Goal: Task Accomplishment & Management: Manage account settings

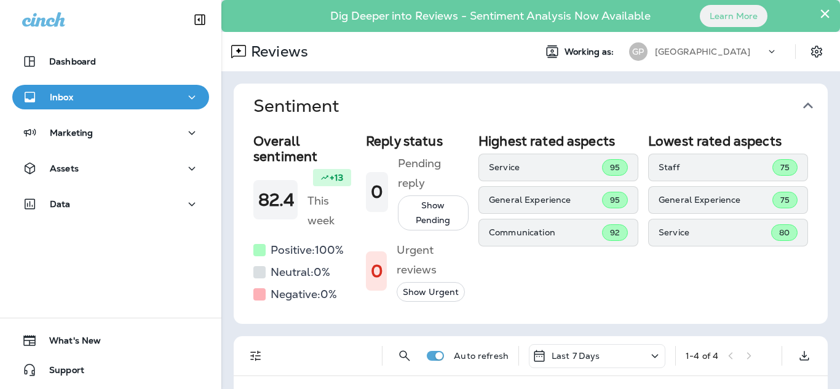
scroll to position [374, 0]
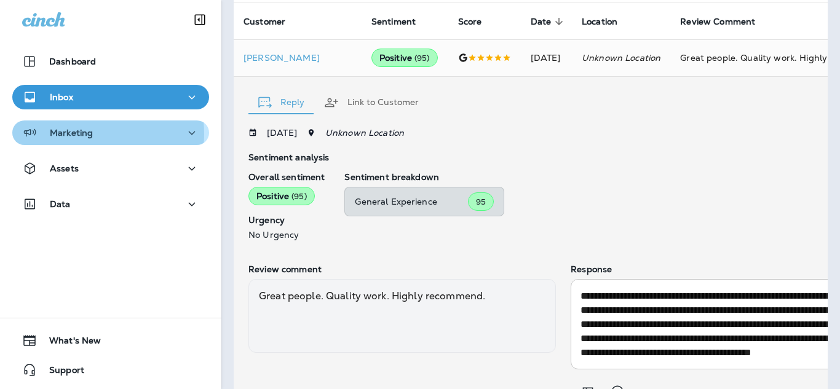
click at [82, 134] on p "Marketing" at bounding box center [71, 133] width 43 height 10
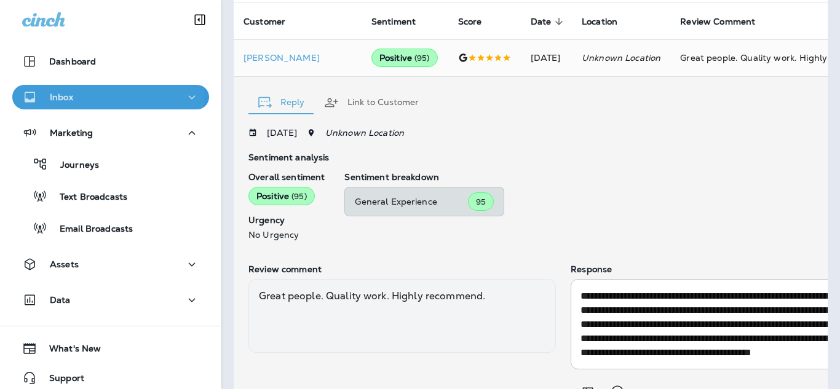
click at [71, 98] on p "Inbox" at bounding box center [61, 97] width 23 height 10
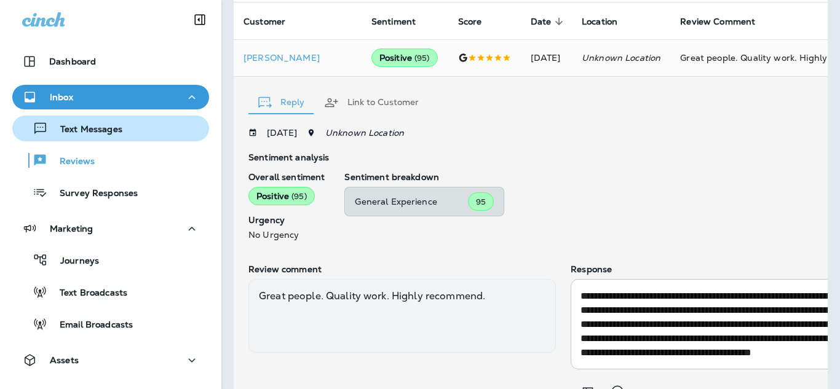
click at [88, 130] on p "Text Messages" at bounding box center [85, 130] width 74 height 12
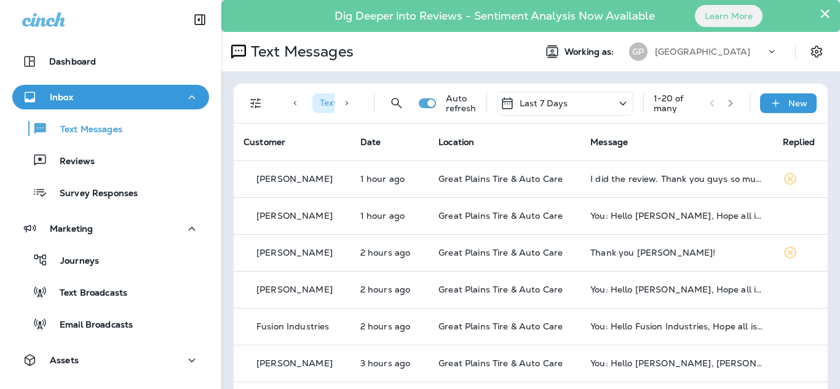
click at [536, 134] on th "Location" at bounding box center [504, 142] width 152 height 37
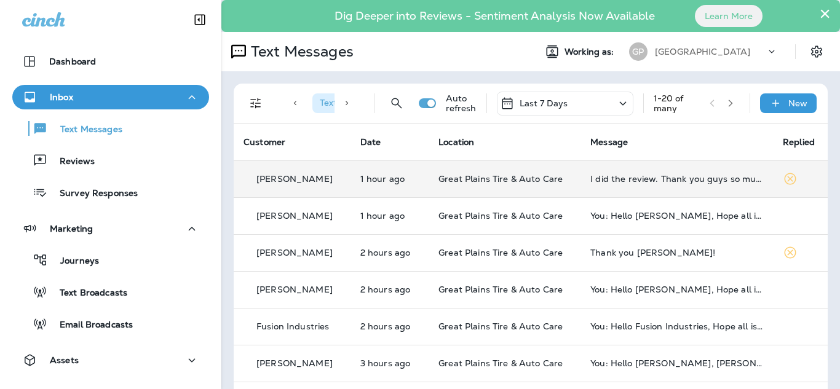
click at [639, 186] on td "I did the review. Thank you guys so much for being so fast also." at bounding box center [676, 178] width 192 height 37
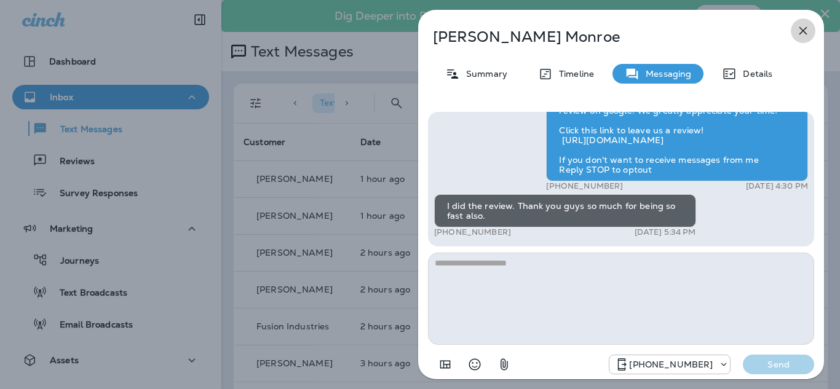
click at [798, 29] on icon "button" at bounding box center [802, 30] width 15 height 15
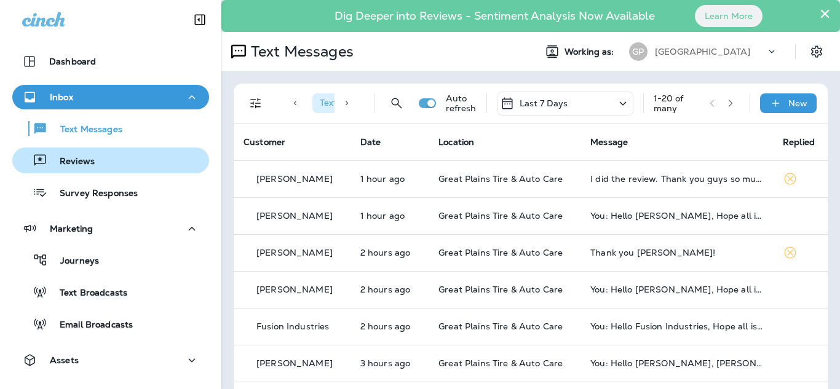
click at [81, 168] on div "Reviews" at bounding box center [55, 160] width 77 height 18
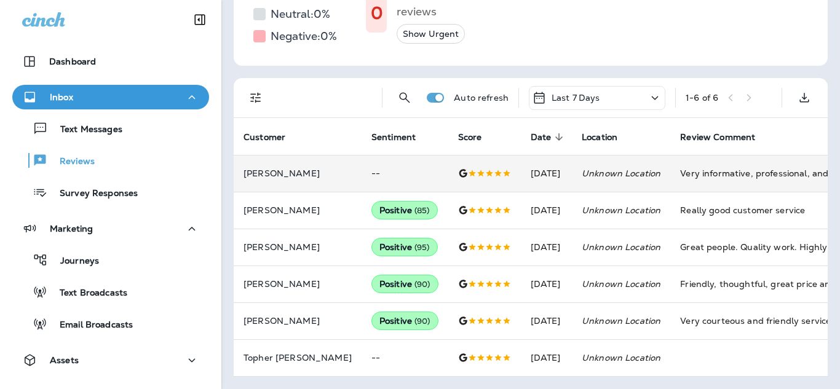
scroll to position [267, 0]
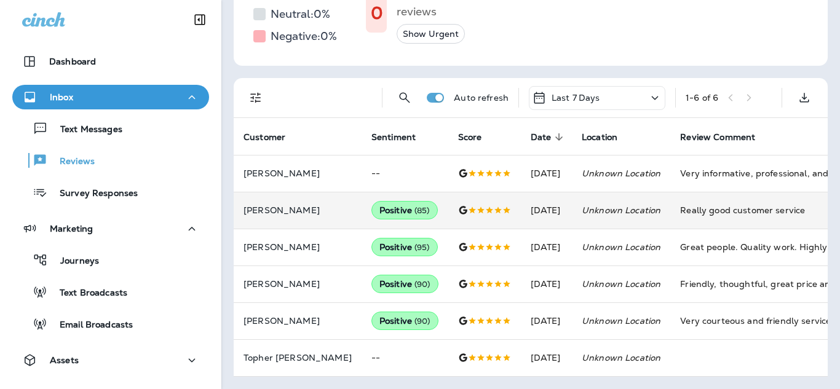
click at [715, 213] on td "Really good customer service" at bounding box center [762, 210] width 184 height 37
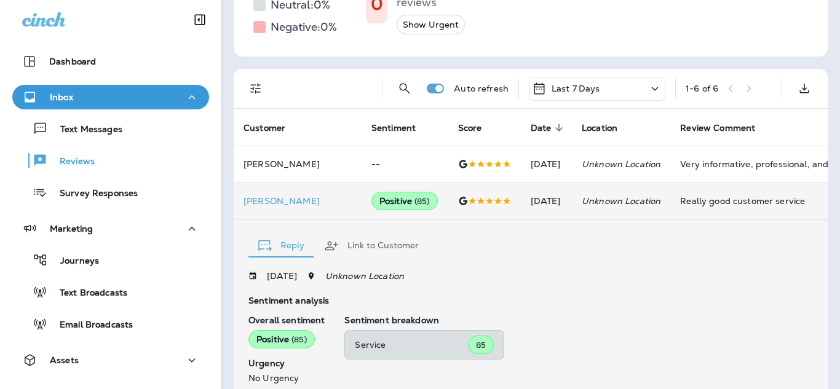
scroll to position [472, 0]
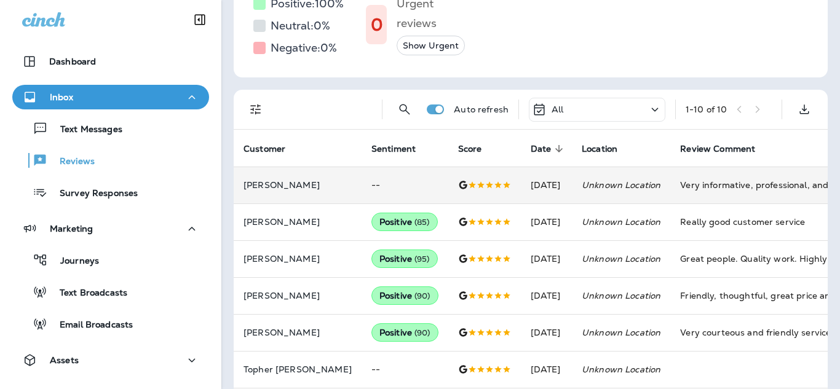
scroll to position [230, 0]
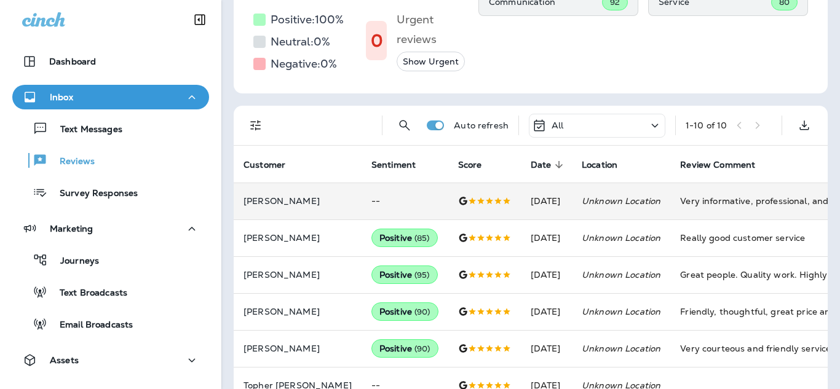
click at [280, 200] on p "[PERSON_NAME]" at bounding box center [297, 201] width 108 height 10
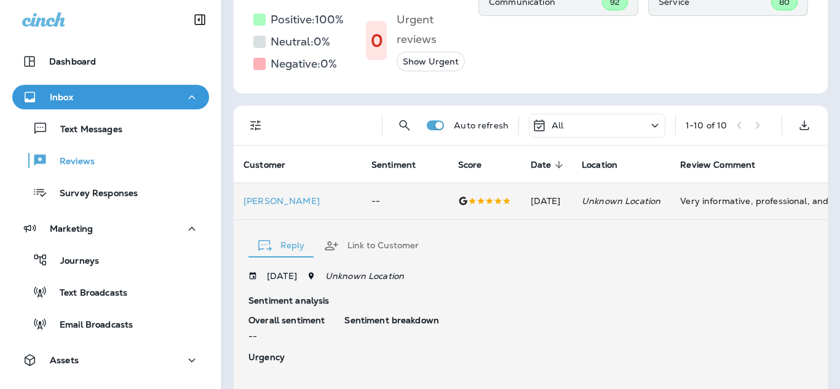
scroll to position [419, 0]
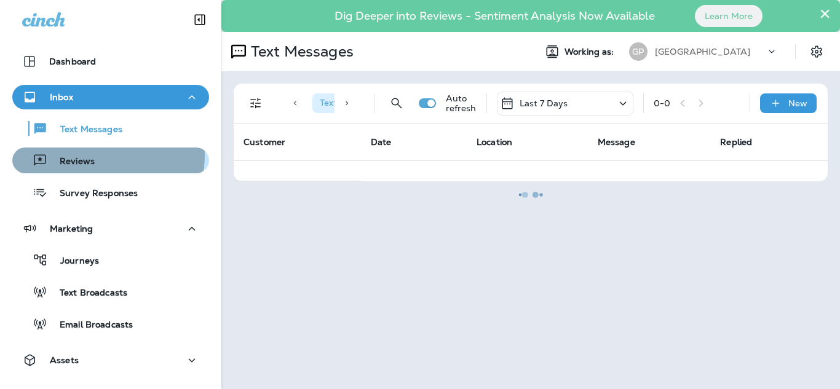
click at [85, 155] on div "Reviews" at bounding box center [55, 160] width 77 height 18
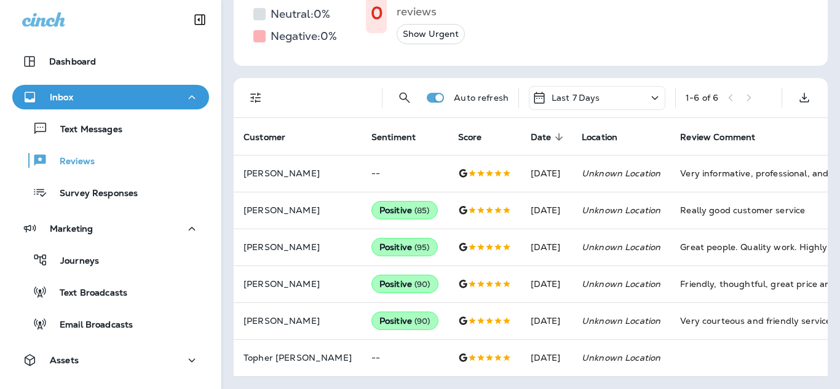
scroll to position [267, 0]
